Goal: Information Seeking & Learning: Learn about a topic

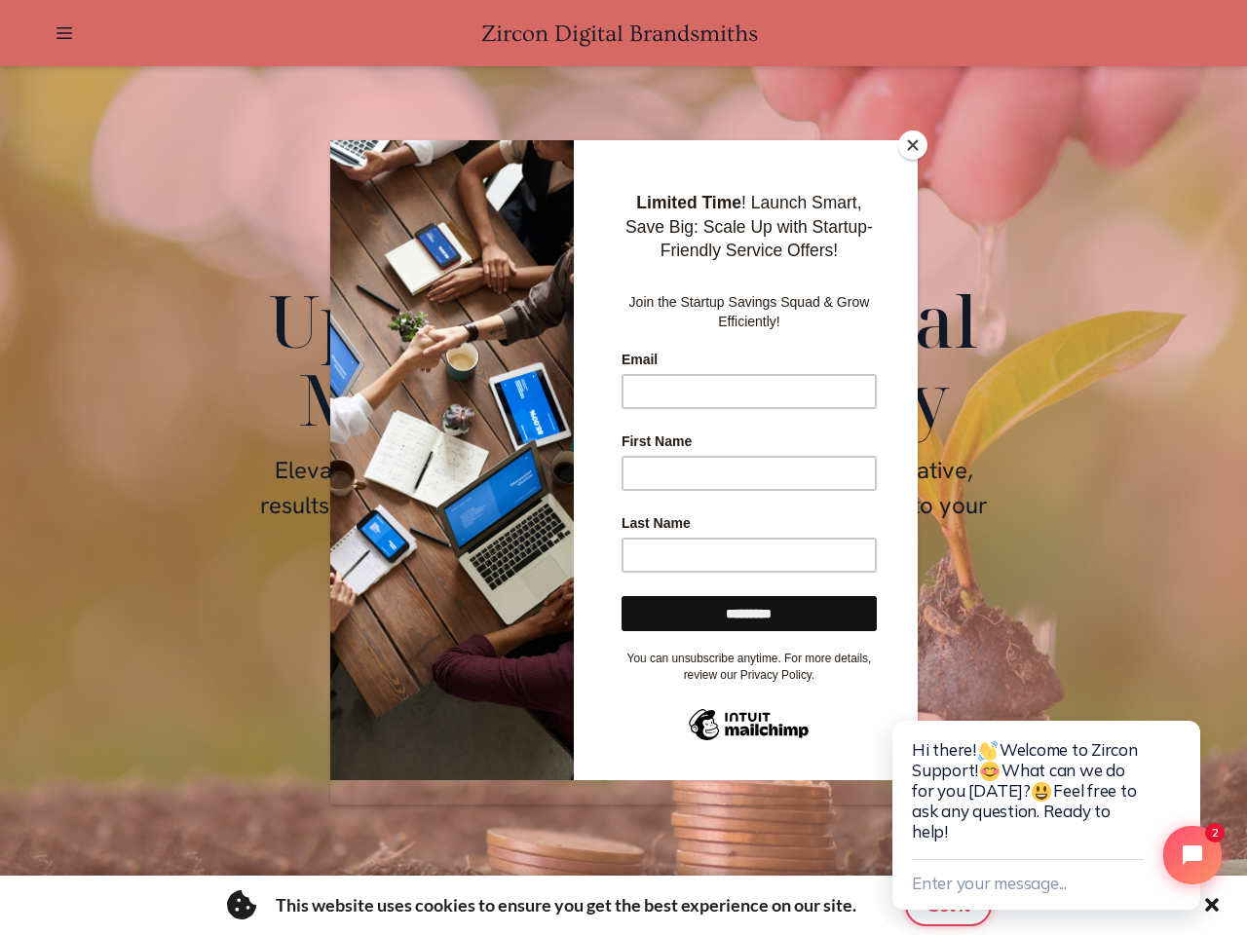
scroll to position [0, 3189]
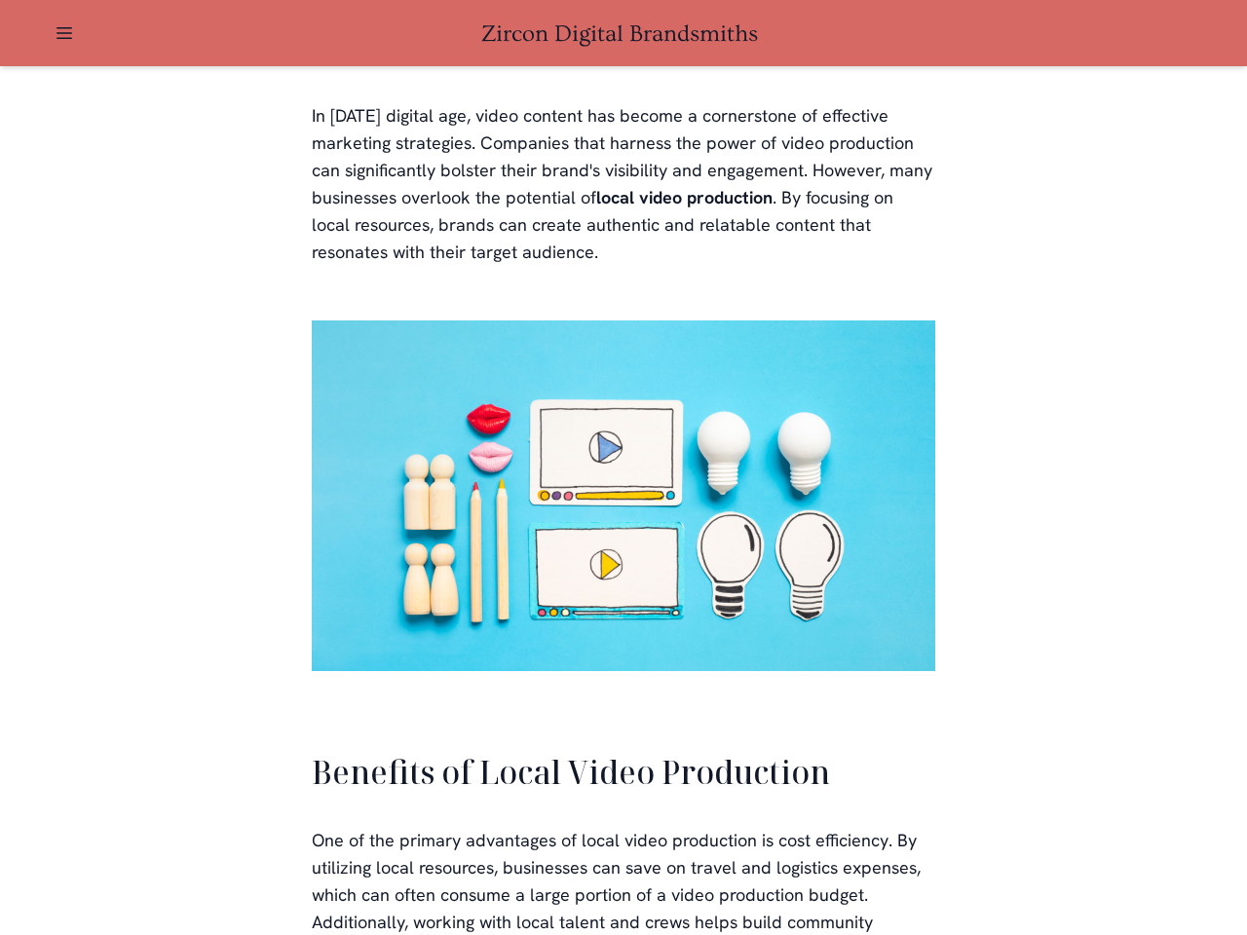
scroll to position [3776, 0]
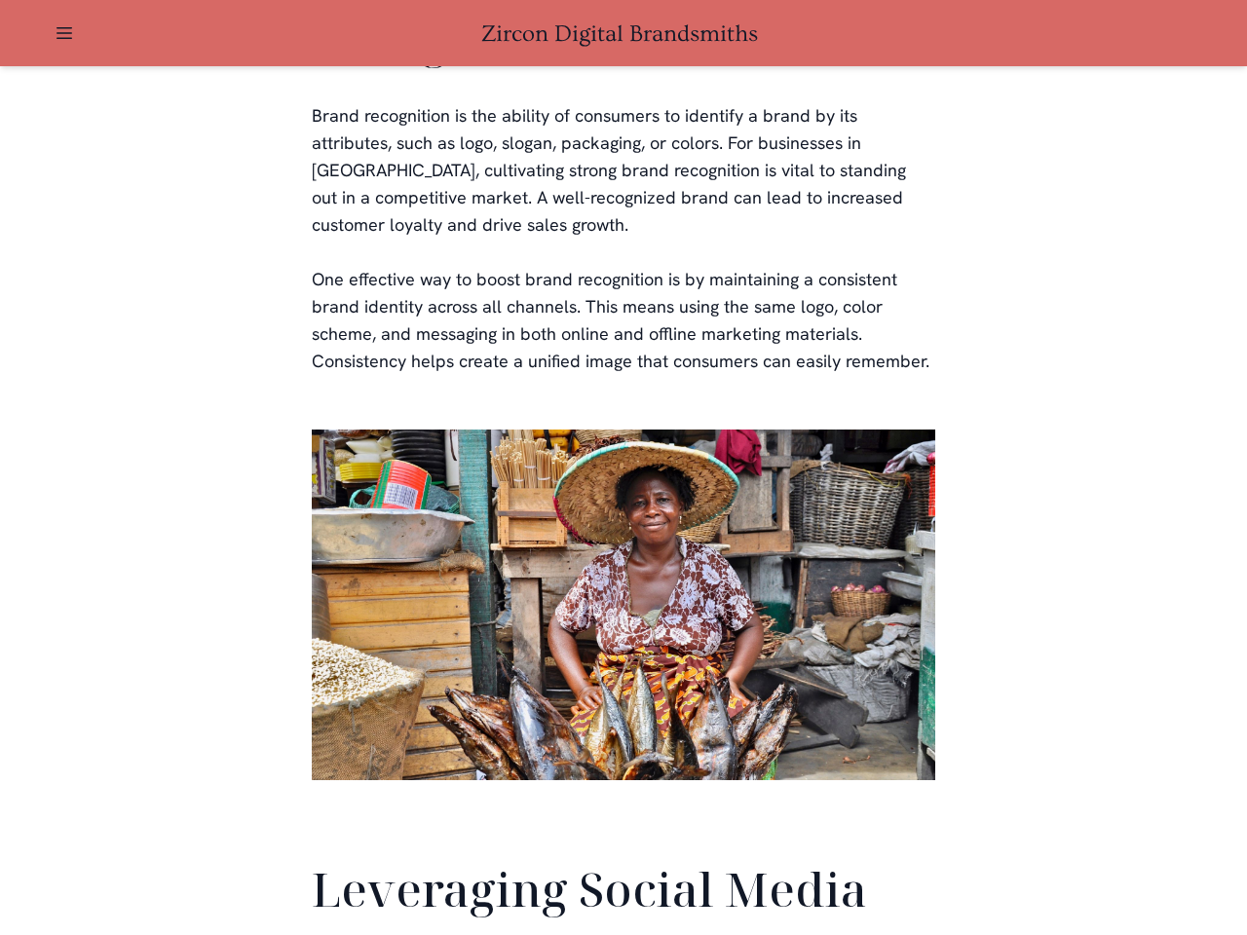
scroll to position [4587, 0]
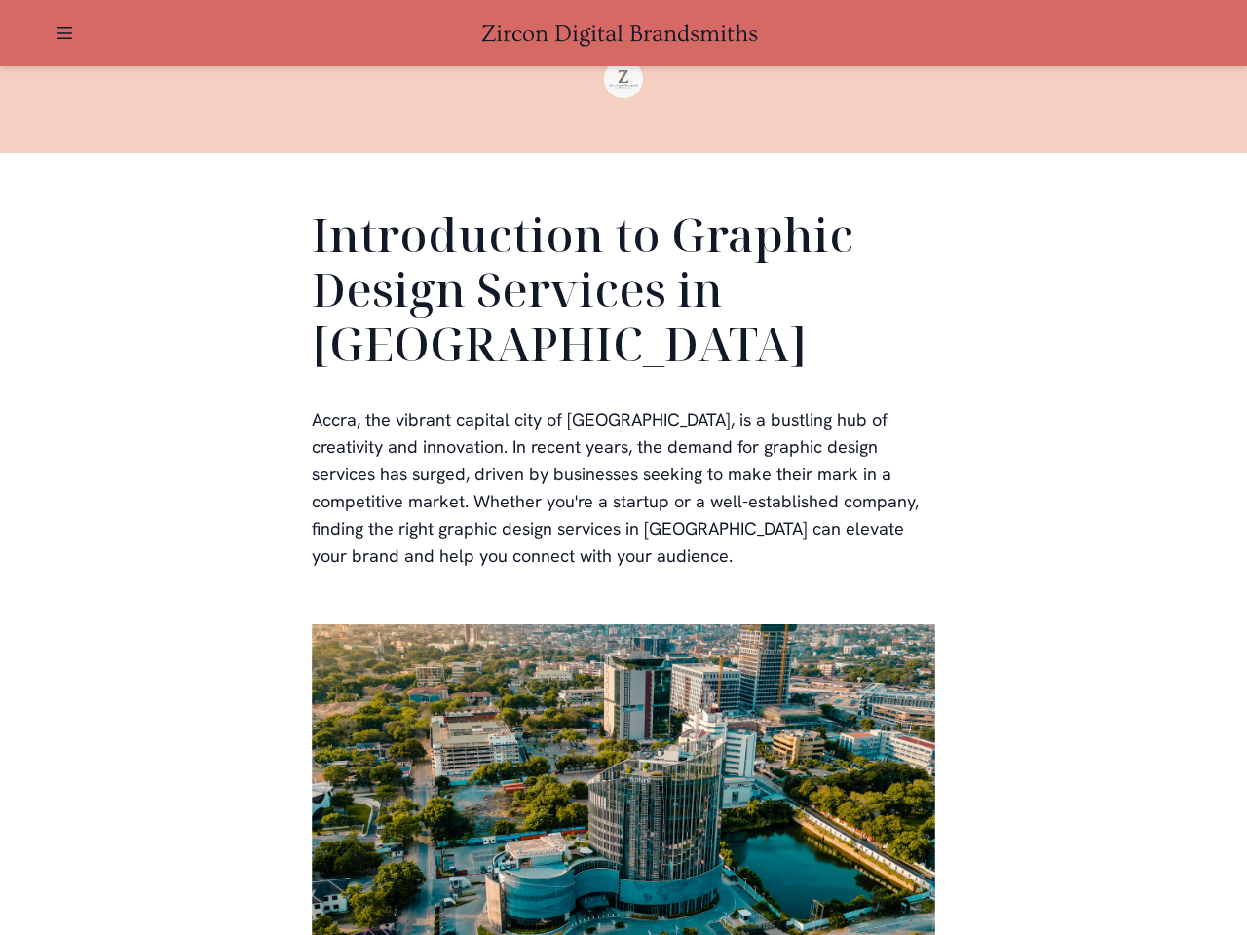
scroll to position [585, 0]
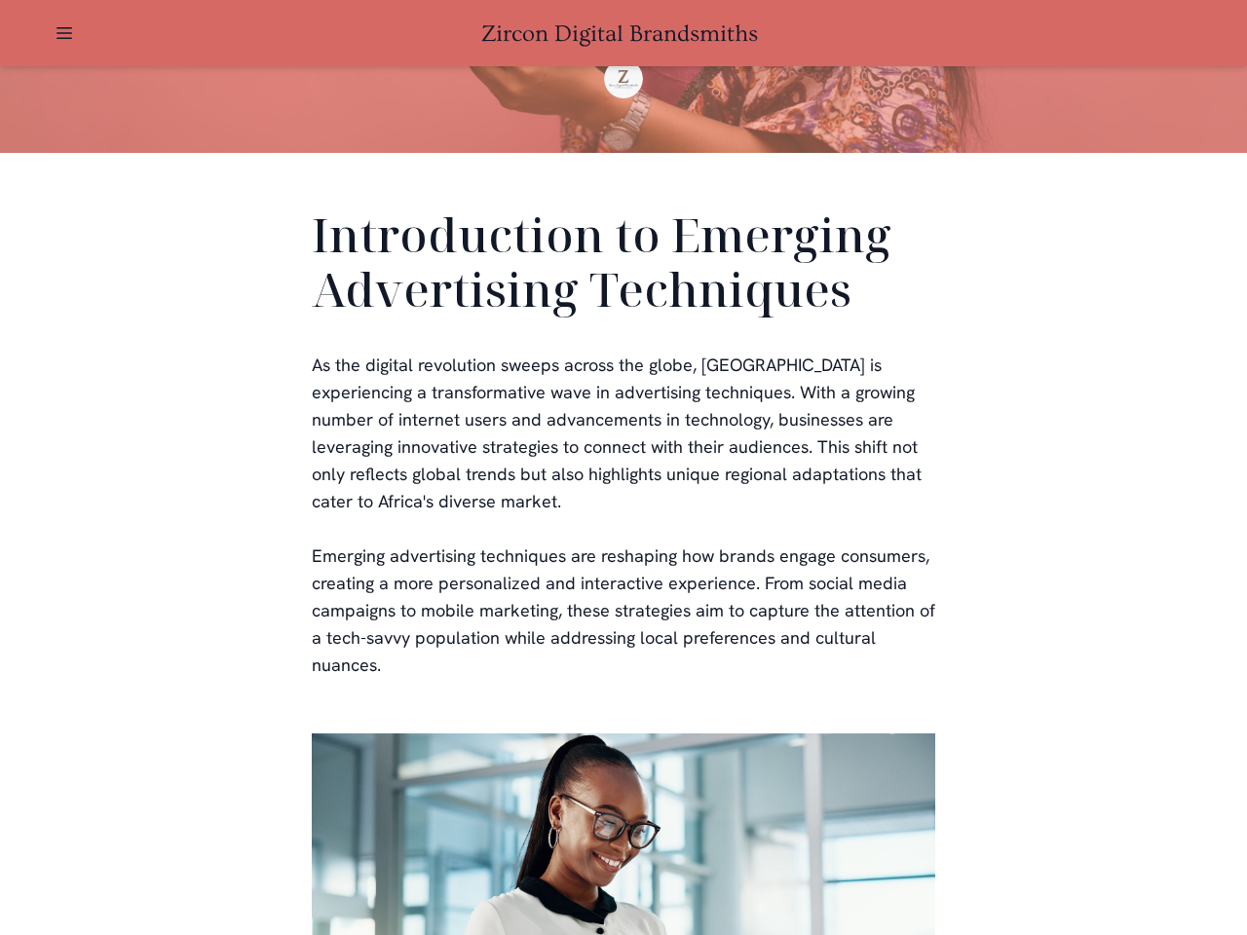
scroll to position [585, 0]
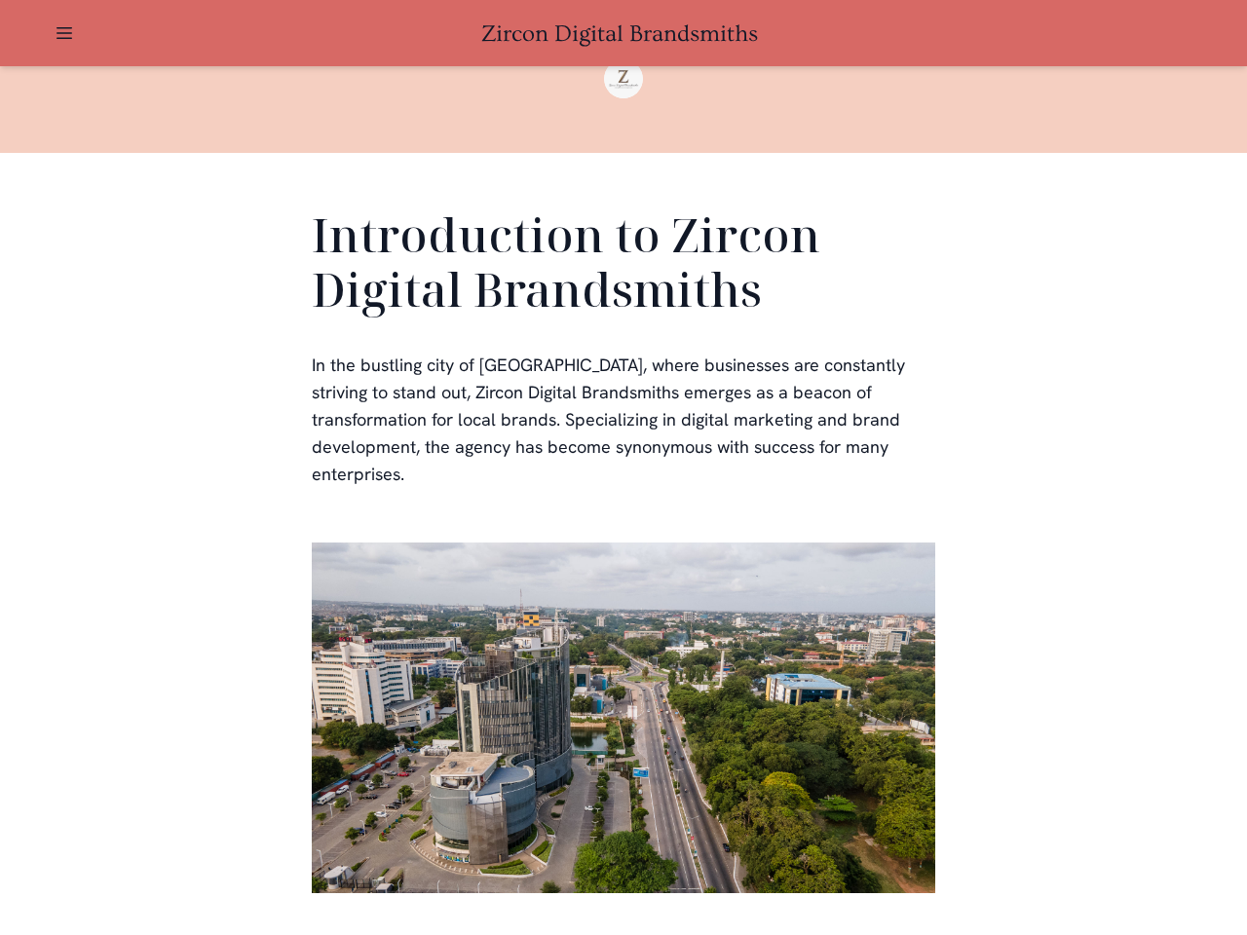
scroll to position [585, 0]
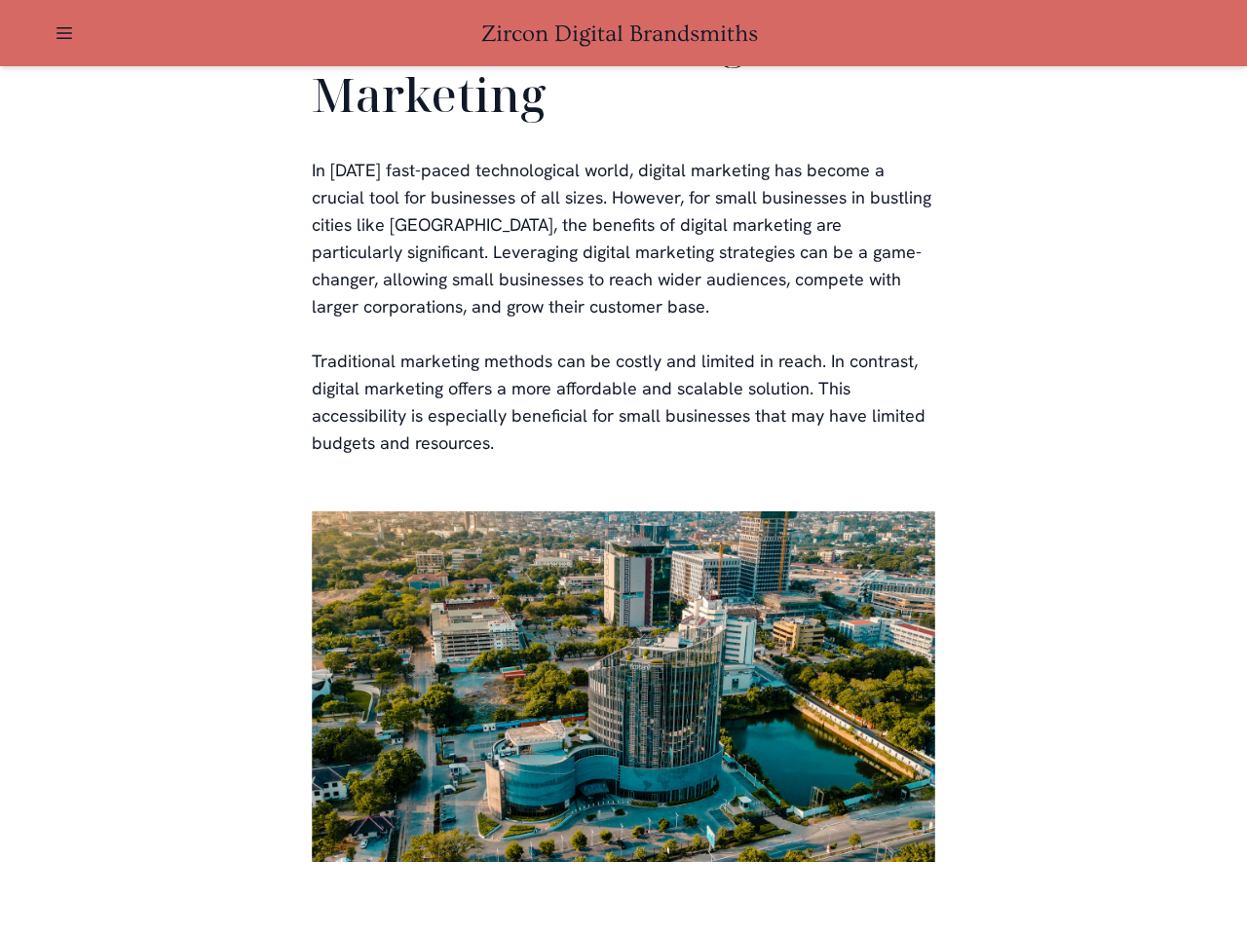
scroll to position [3823, 0]
